Goal: Check status: Check status

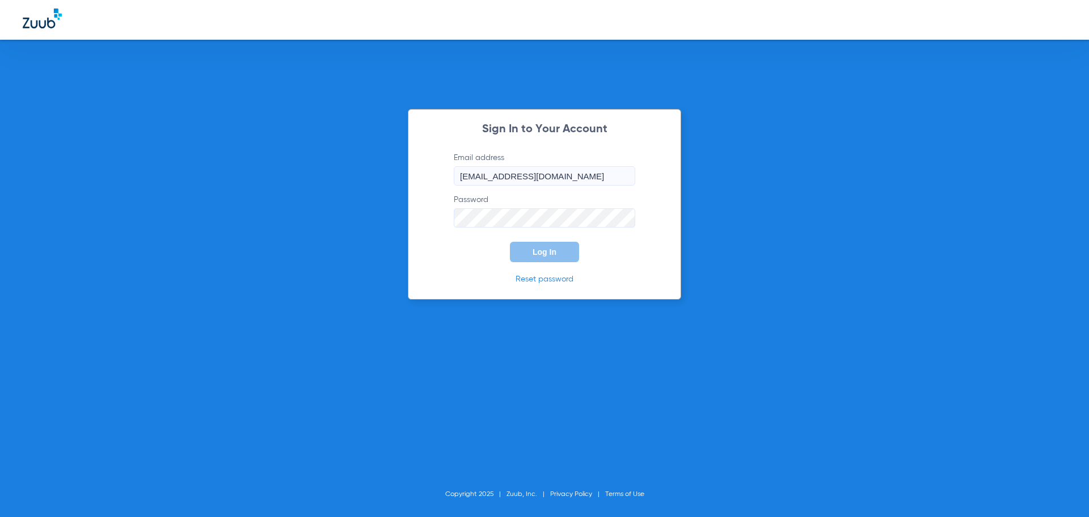
type input "[EMAIL_ADDRESS][DOMAIN_NAME]"
click at [510, 242] on button "Log In" at bounding box center [544, 252] width 69 height 20
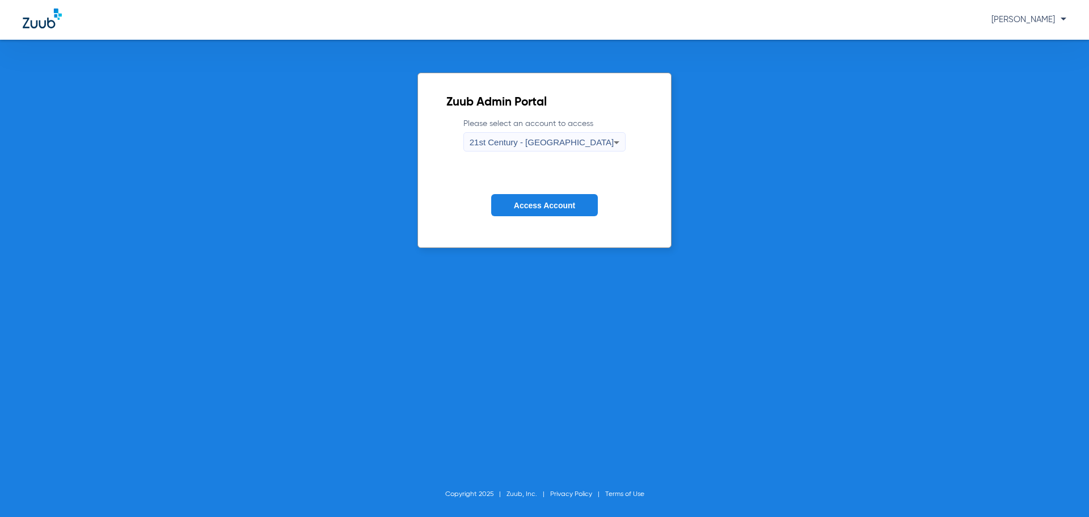
click at [591, 142] on div "21st Century - [GEOGRAPHIC_DATA]" at bounding box center [542, 142] width 145 height 19
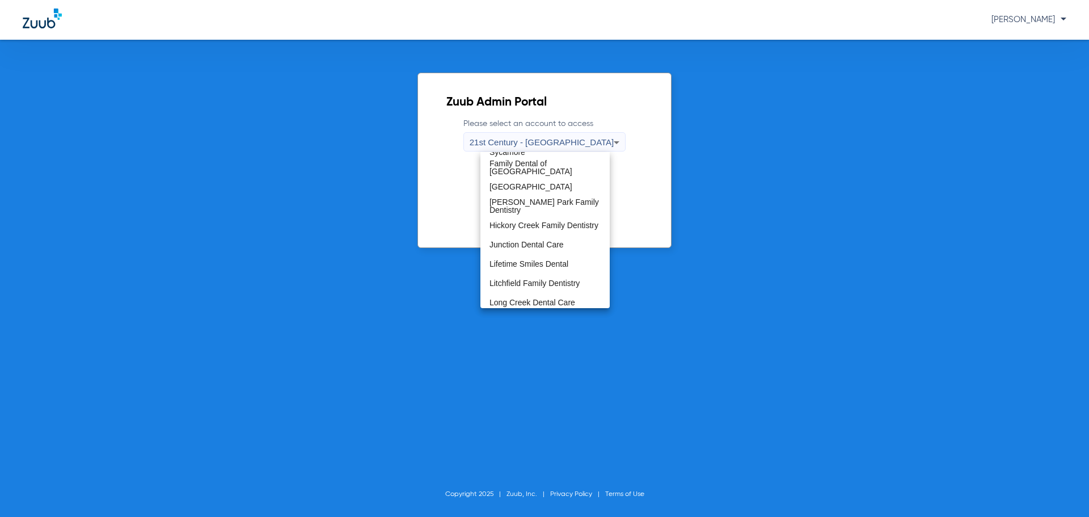
scroll to position [340, 0]
click at [557, 187] on span "[PERSON_NAME] Park Family Dentistry" at bounding box center [545, 188] width 111 height 16
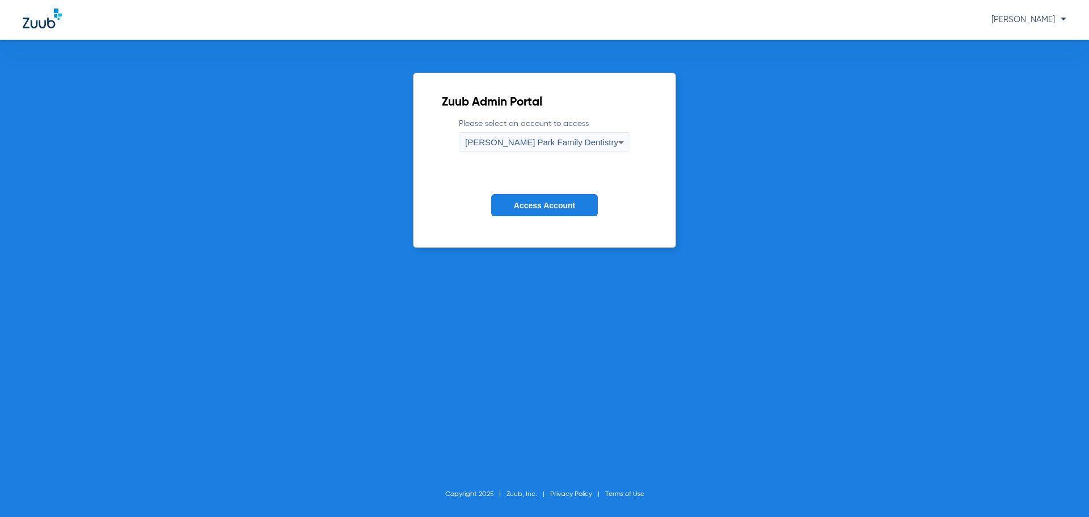
click at [550, 202] on span "Access Account" at bounding box center [544, 205] width 61 height 9
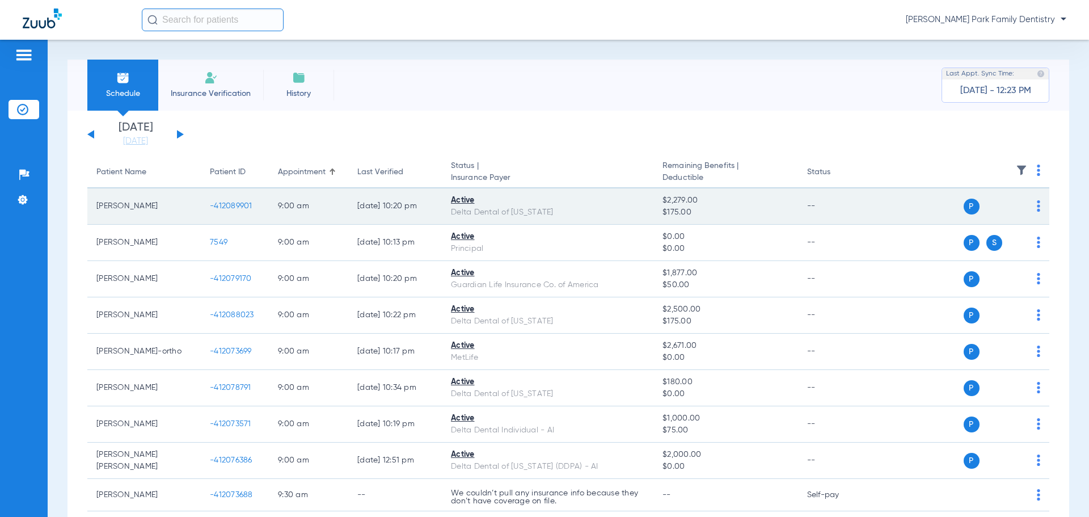
click at [1026, 205] on div "P S" at bounding box center [958, 207] width 166 height 16
click at [241, 207] on span "-412089901" at bounding box center [231, 206] width 43 height 8
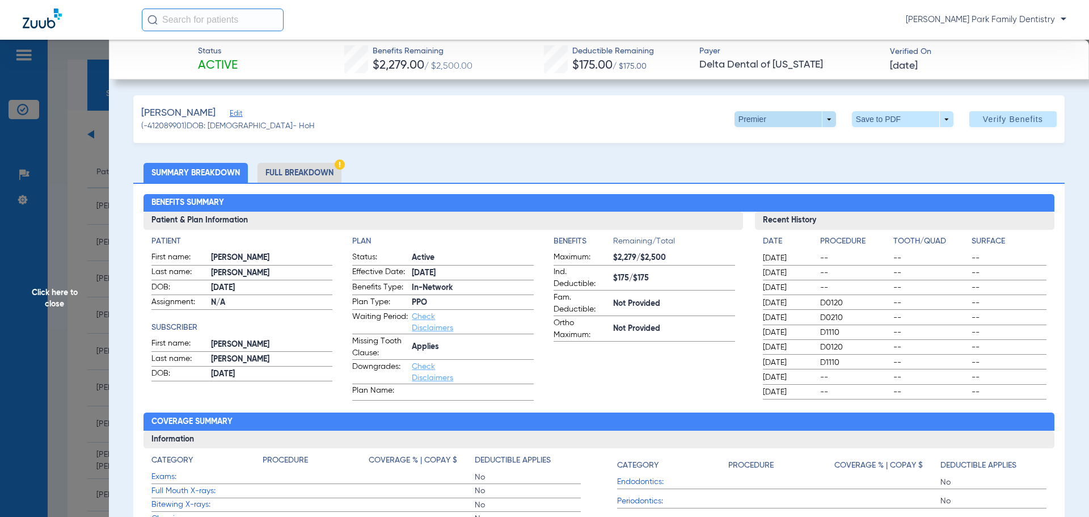
click at [823, 123] on span at bounding box center [786, 119] width 102 height 16
click at [657, 113] on div at bounding box center [544, 258] width 1089 height 517
click at [321, 171] on li "Full Breakdown" at bounding box center [300, 173] width 84 height 20
